Goal: Information Seeking & Learning: Learn about a topic

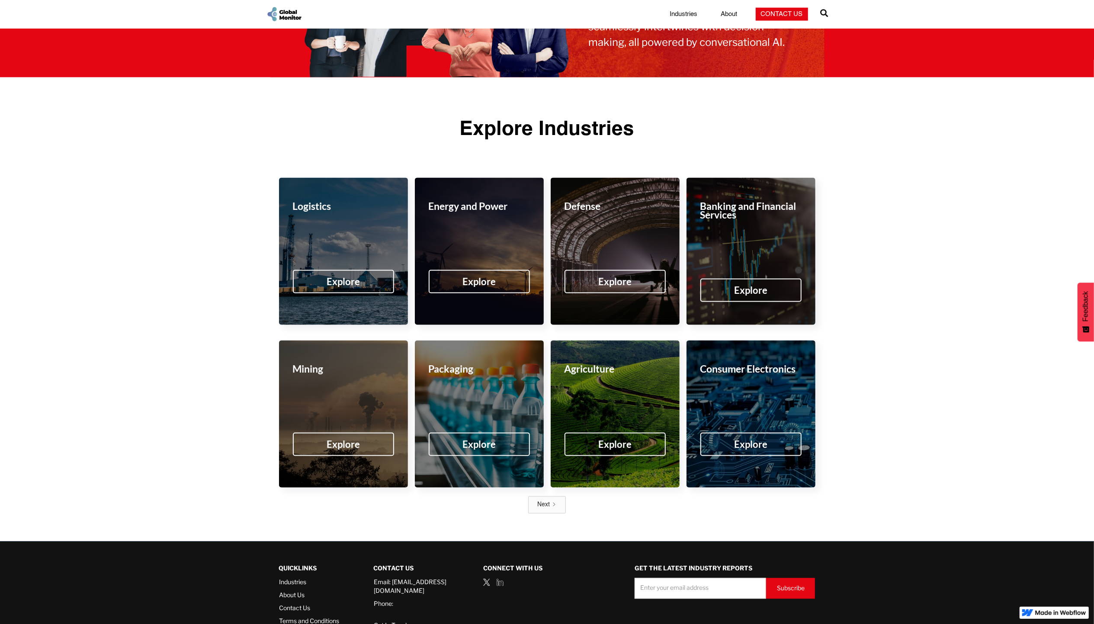
scroll to position [1196, 0]
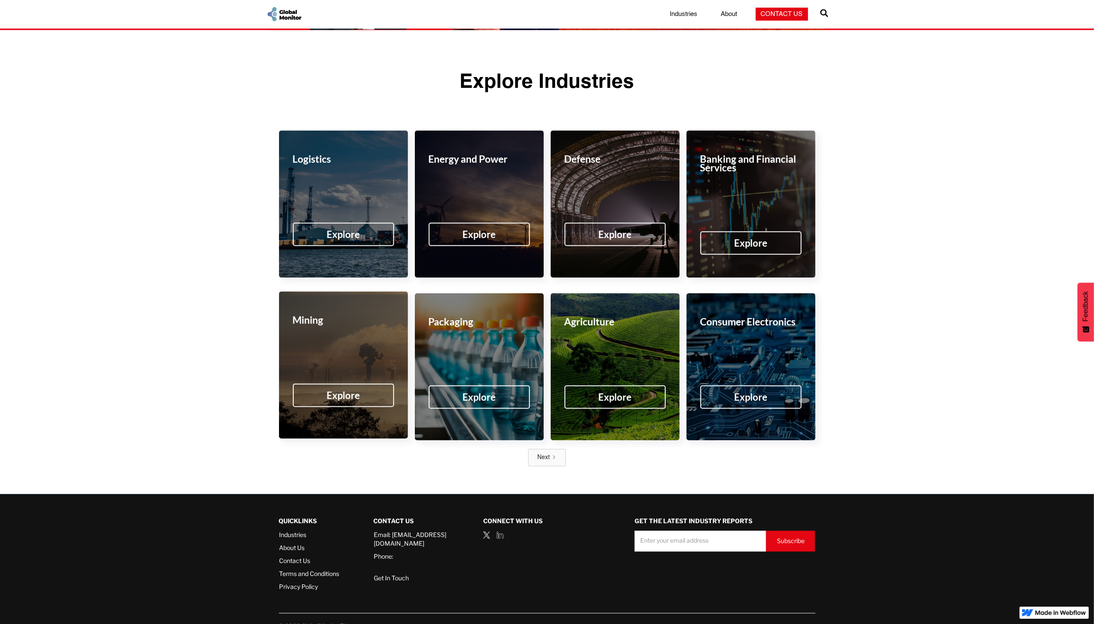
click at [349, 388] on div "Explore" at bounding box center [343, 395] width 101 height 23
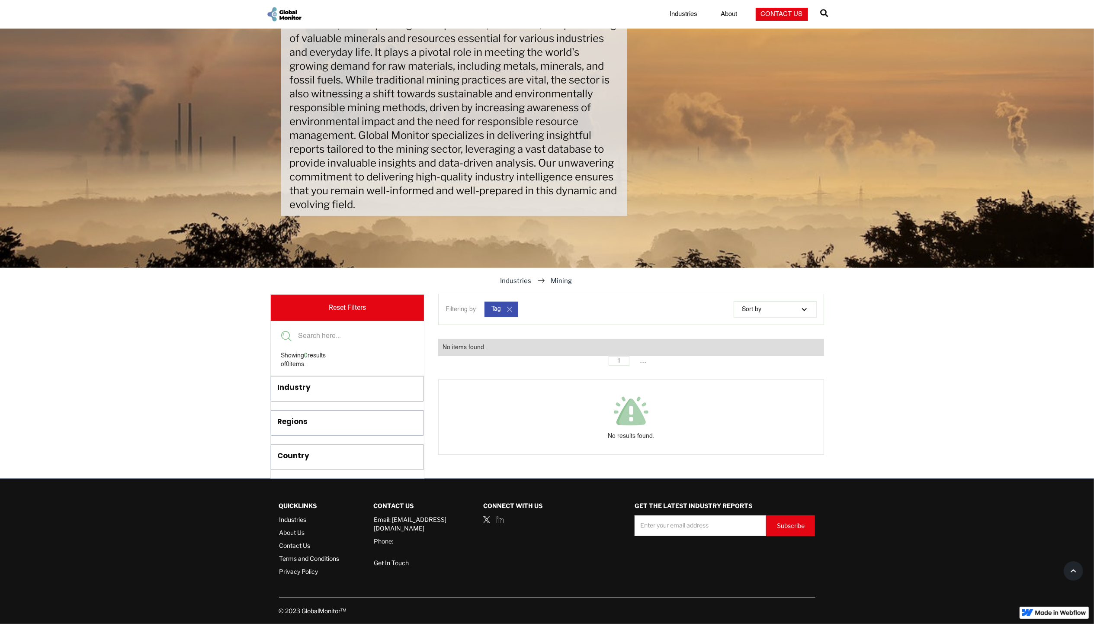
scroll to position [117, 0]
click at [303, 394] on div "Industry" at bounding box center [331, 389] width 107 height 14
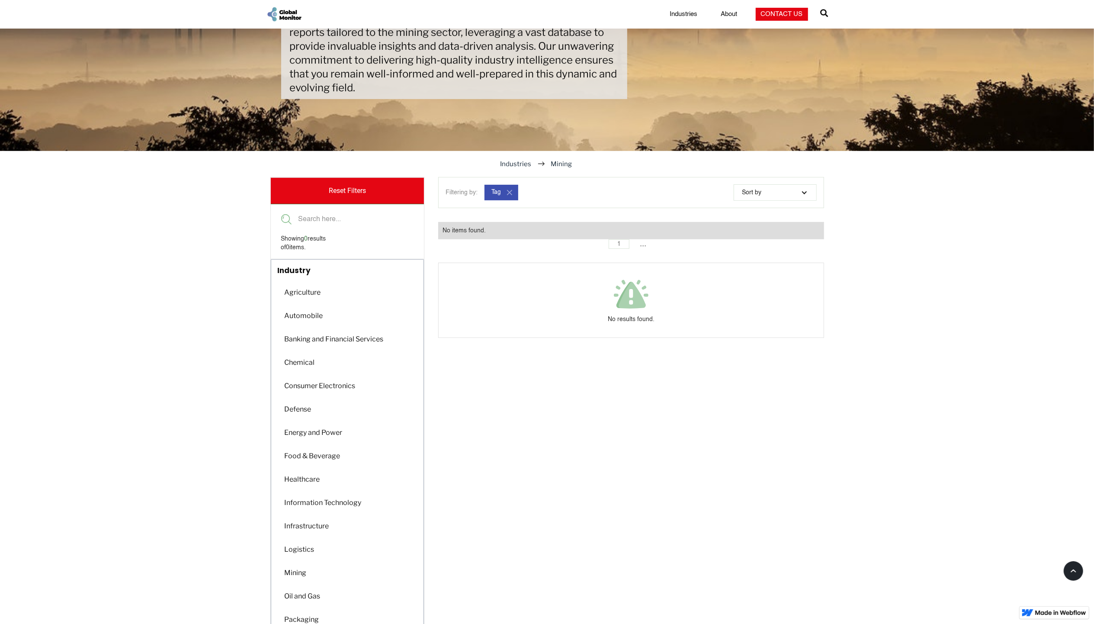
scroll to position [348, 0]
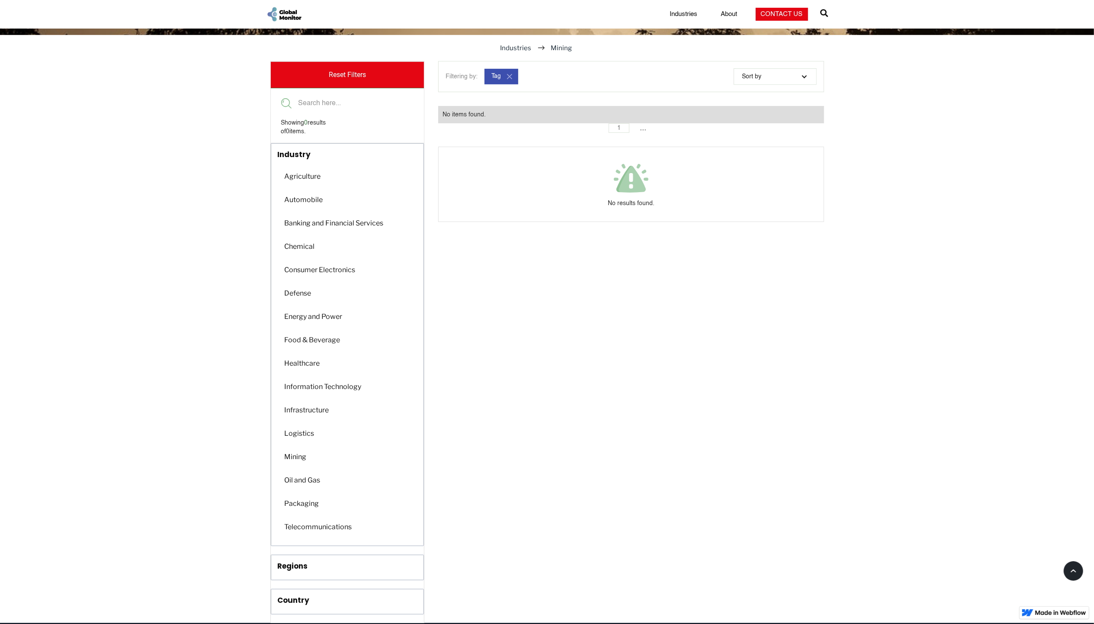
click at [300, 460] on div "Mining" at bounding box center [295, 456] width 30 height 17
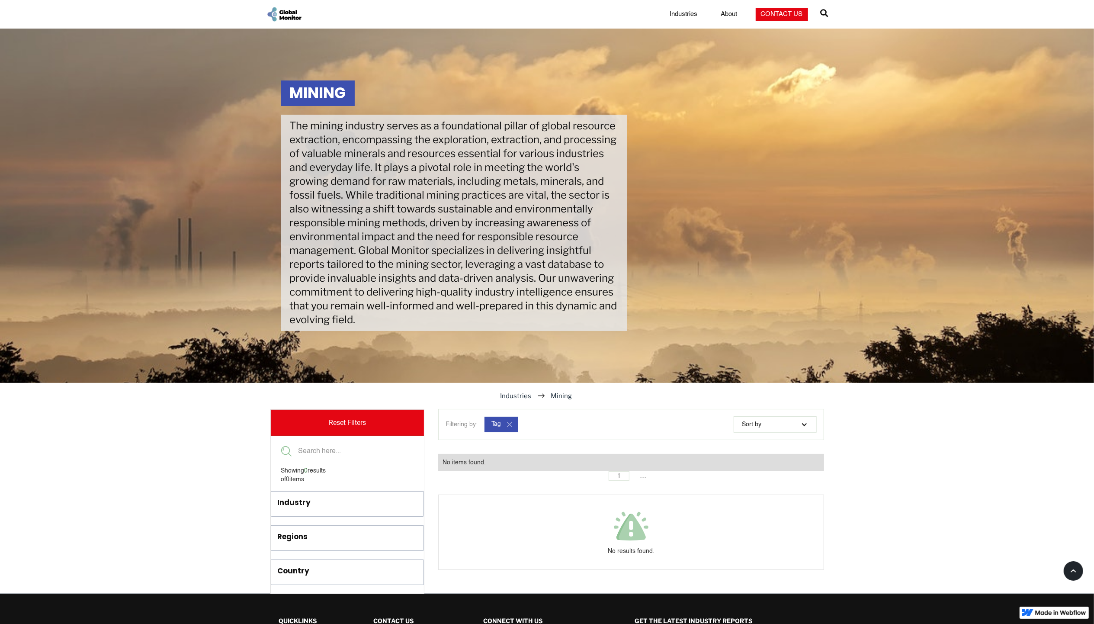
click at [303, 531] on link "Regions" at bounding box center [347, 538] width 153 height 24
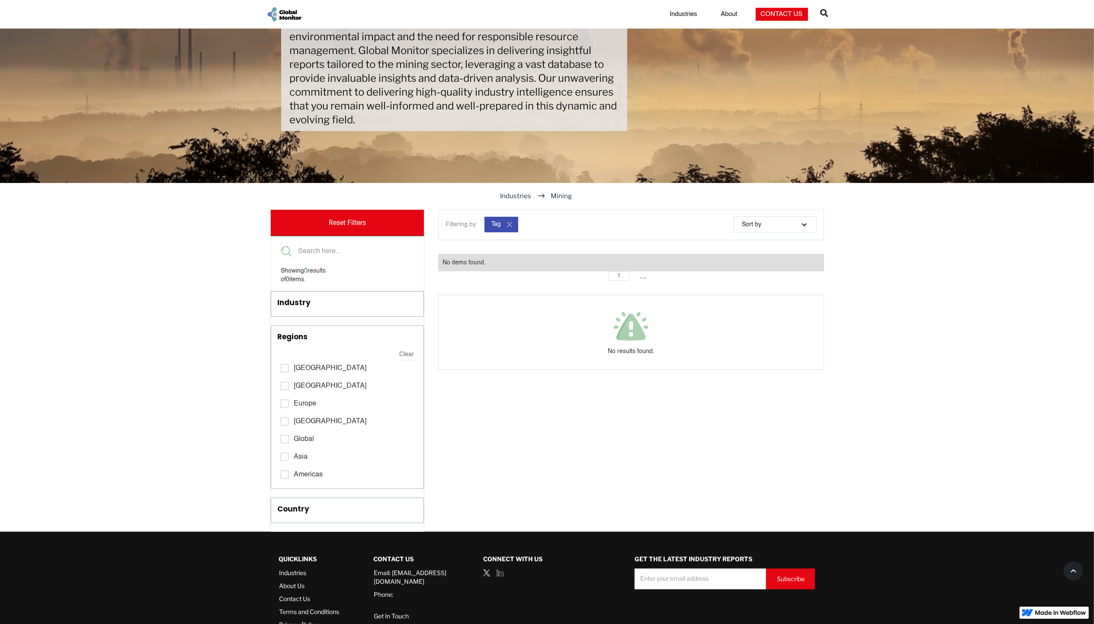
scroll to position [231, 0]
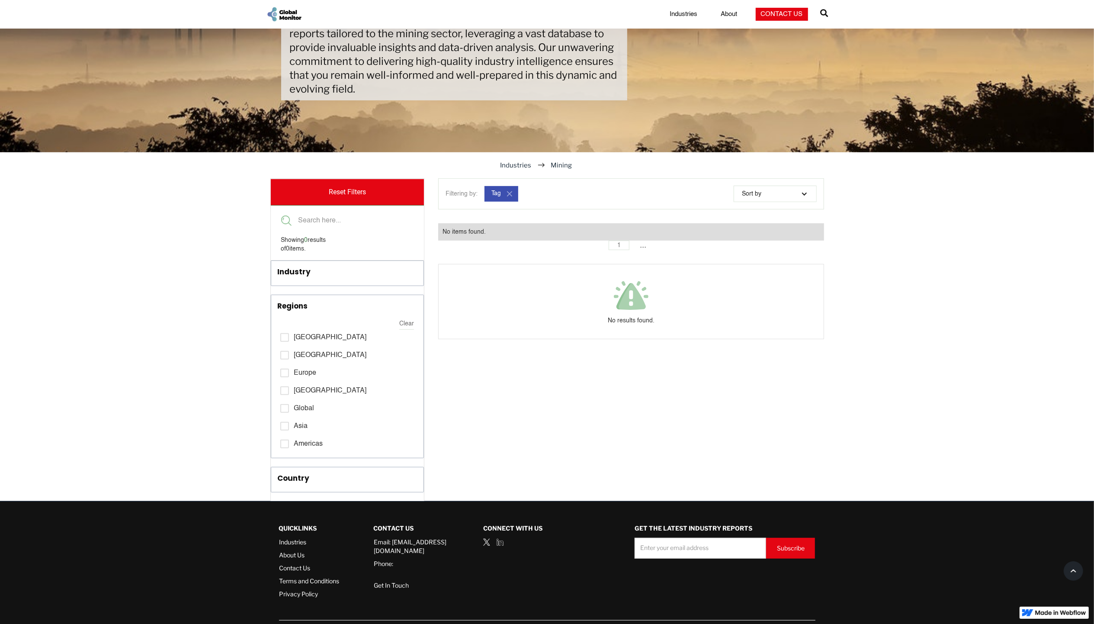
click at [288, 426] on div "filter" at bounding box center [284, 426] width 9 height 9
click at [286, 340] on input "Asia [ 0 ]" at bounding box center [283, 337] width 6 height 6
checkbox input "true"
click at [317, 481] on div "Country" at bounding box center [331, 480] width 107 height 14
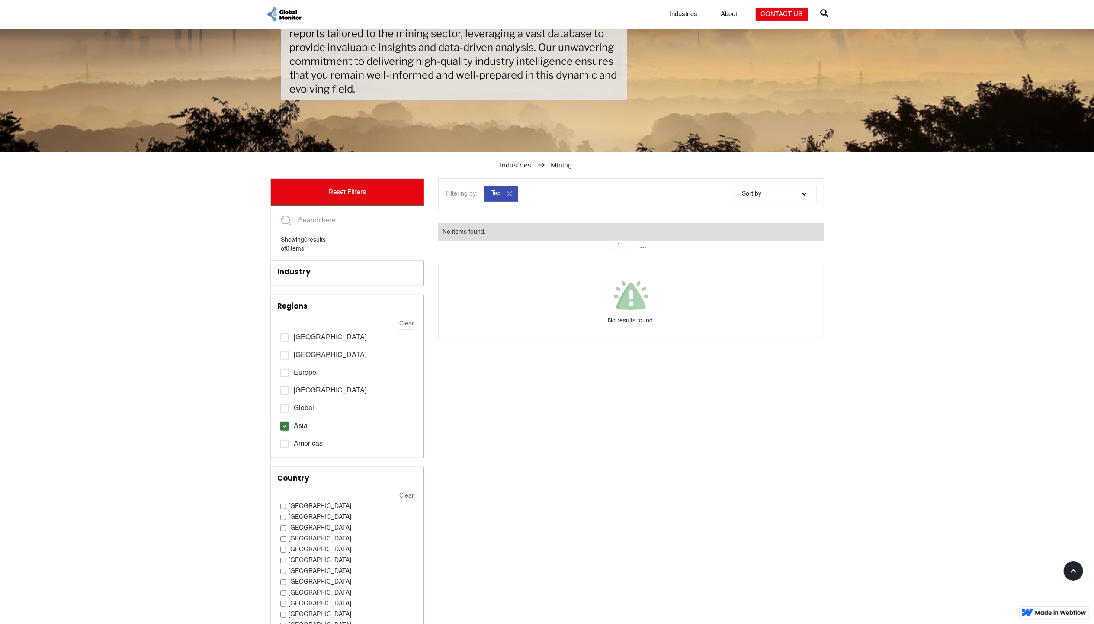
scroll to position [404, 0]
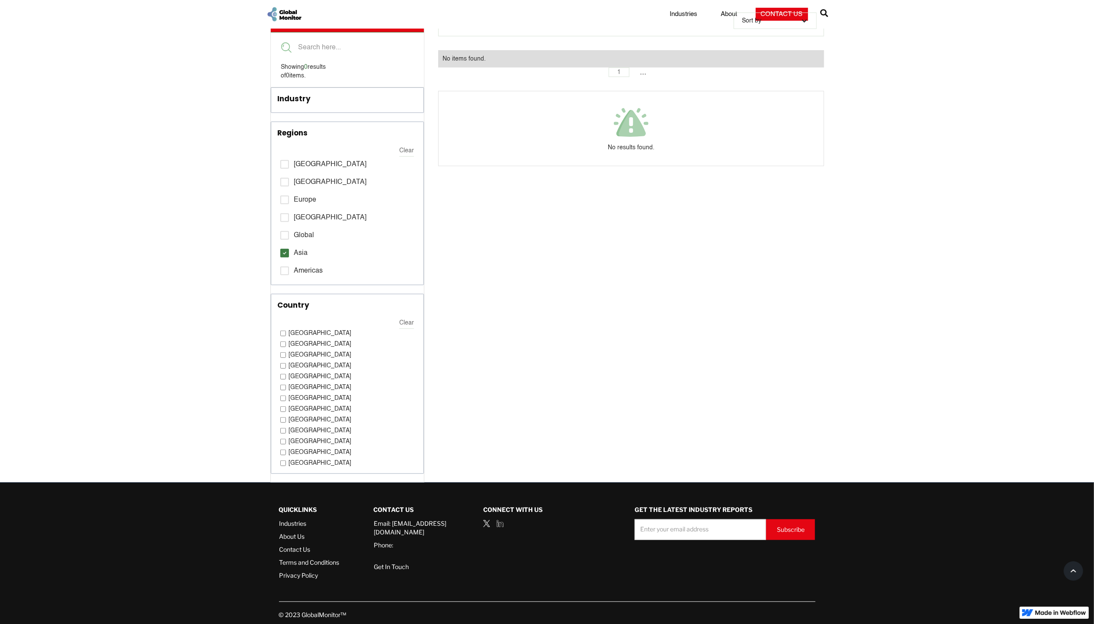
click at [283, 406] on label "India" at bounding box center [347, 408] width 134 height 9
click at [283, 336] on input "India" at bounding box center [283, 333] width 6 height 6
checkbox input "true"
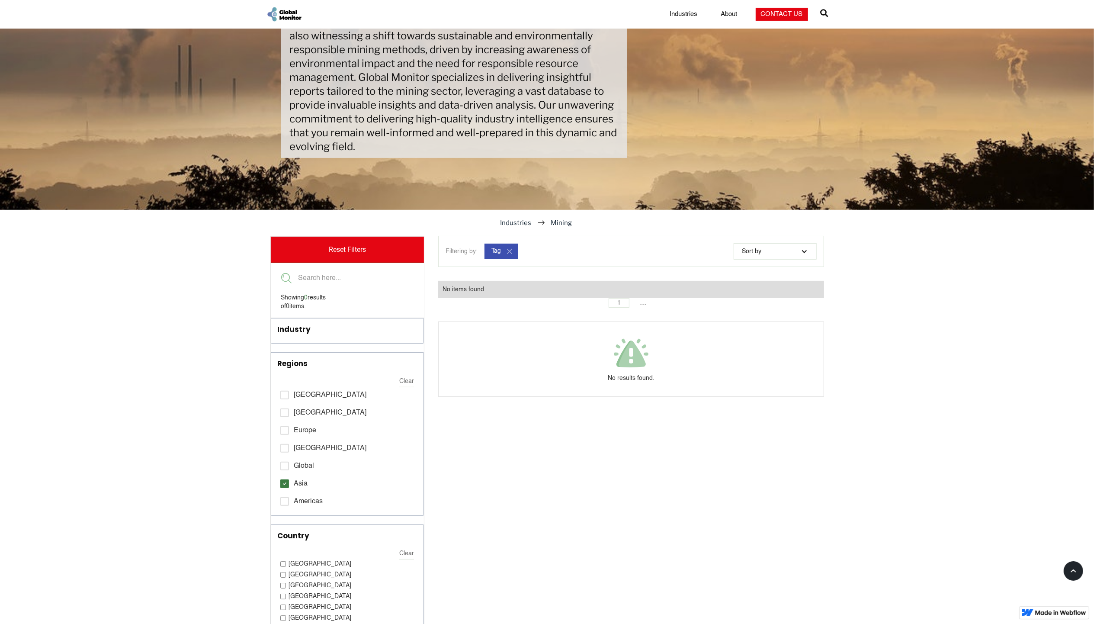
click at [340, 250] on link "Reset Filters" at bounding box center [348, 250] width 154 height 26
